Goal: Information Seeking & Learning: Learn about a topic

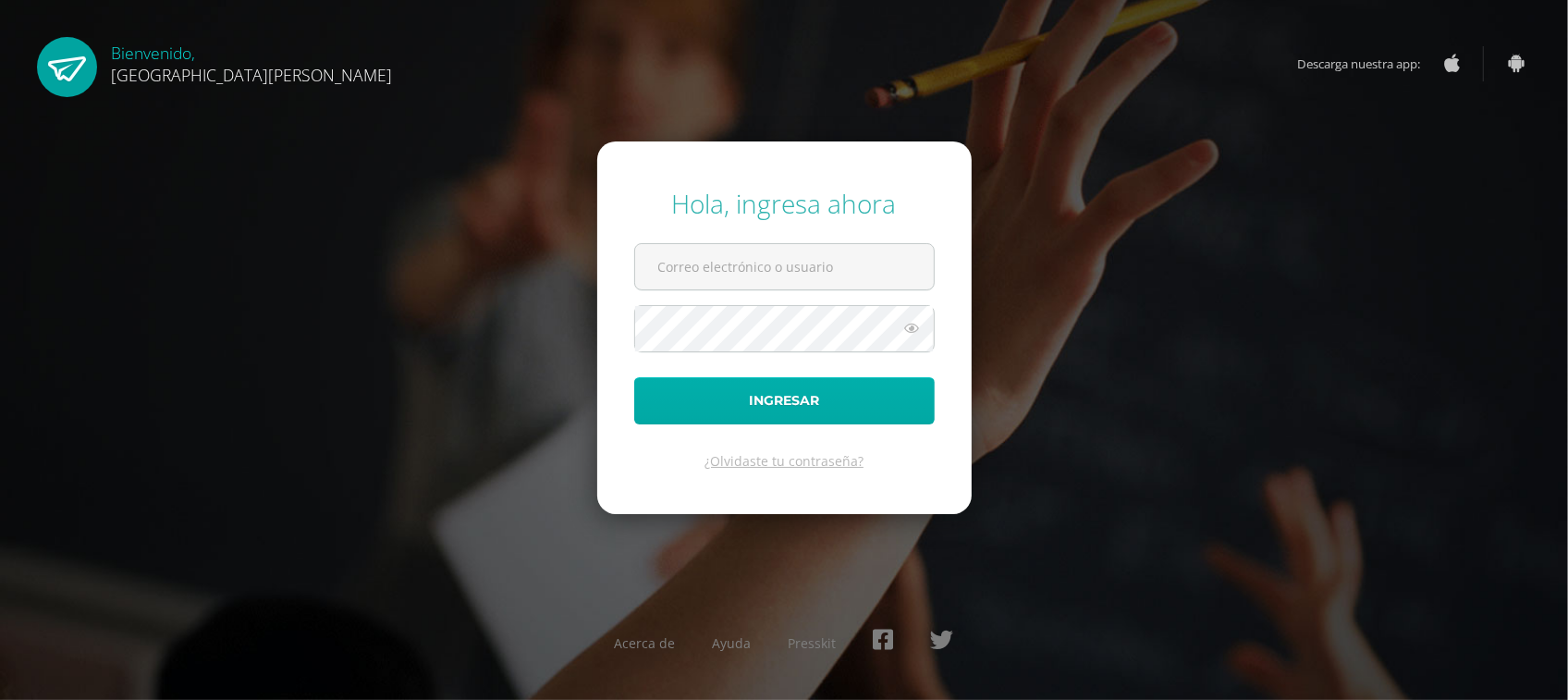
type input "[EMAIL_ADDRESS][PERSON_NAME][DOMAIN_NAME]"
click at [767, 402] on button "Ingresar" at bounding box center [784, 401] width 301 height 47
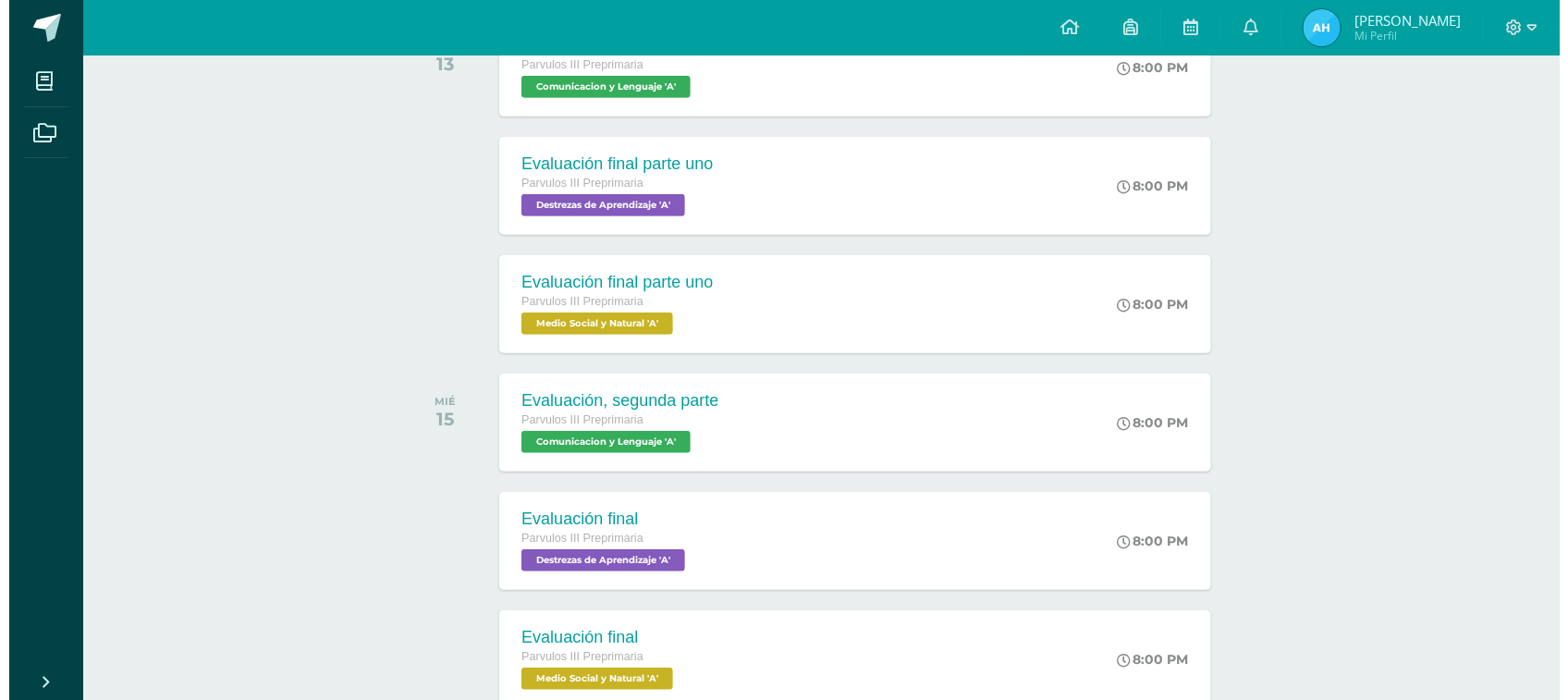
scroll to position [463, 0]
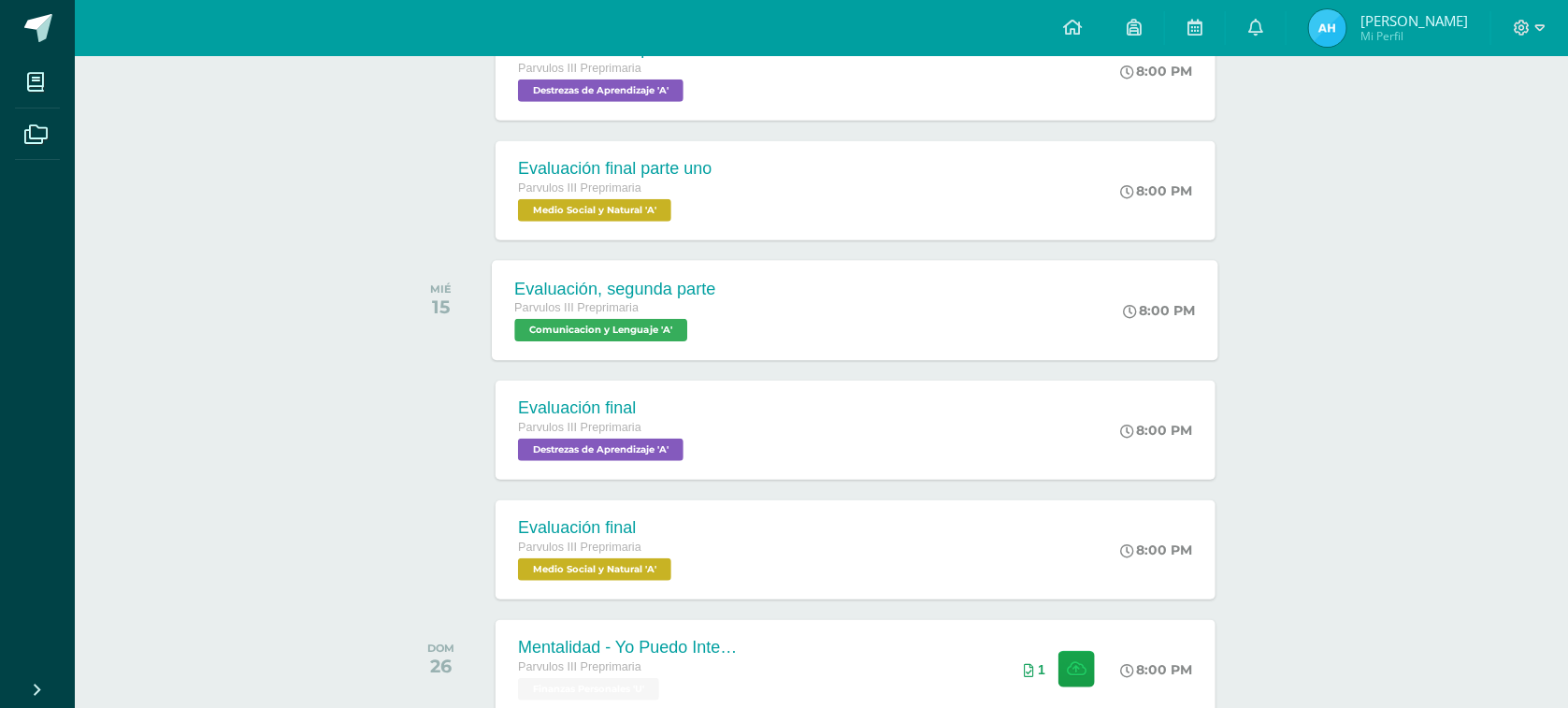
click at [619, 330] on span "Comunicacion y Lenguaje 'A'" at bounding box center [601, 330] width 173 height 23
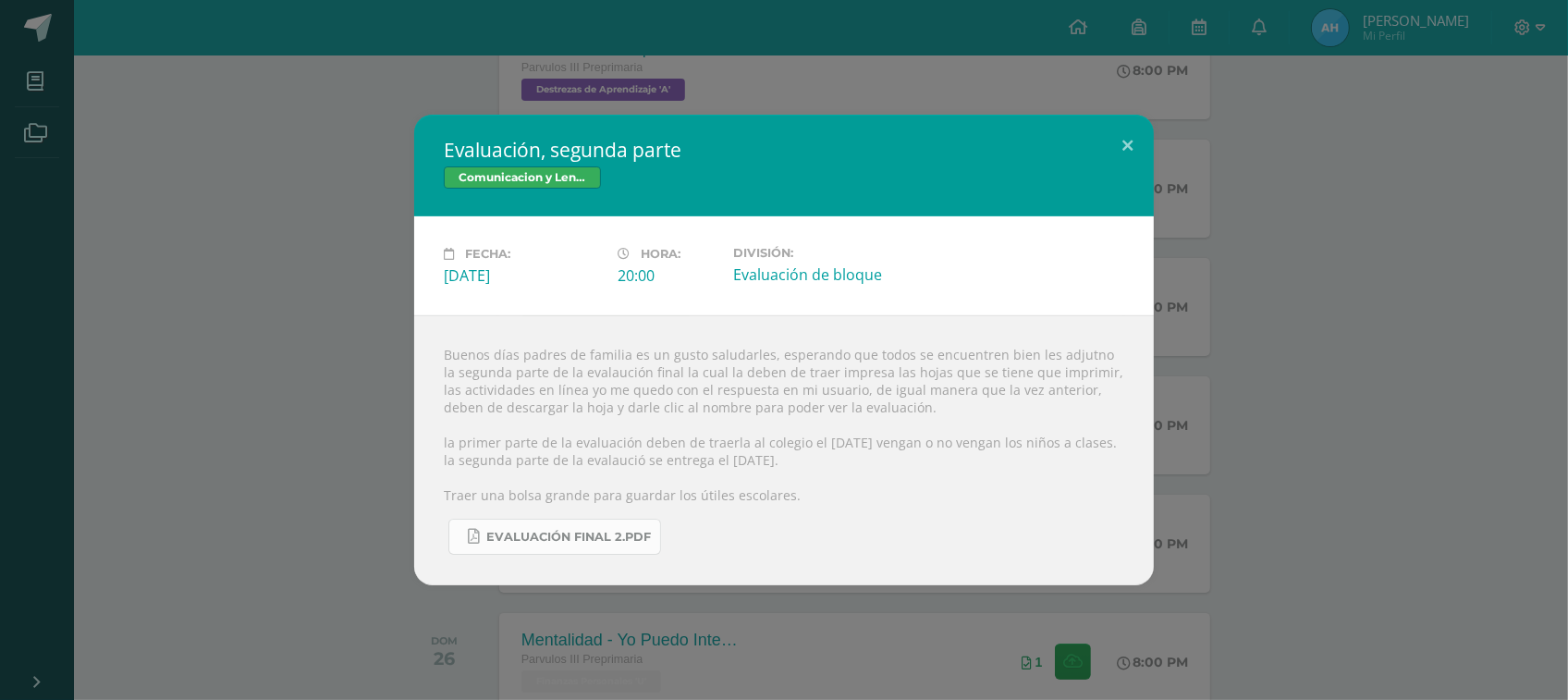
click at [554, 538] on span "Evaluación final 2.pdf" at bounding box center [568, 537] width 165 height 15
